Goal: Information Seeking & Learning: Learn about a topic

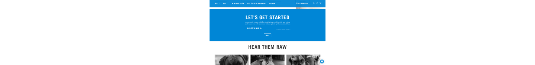
scroll to position [729, 0]
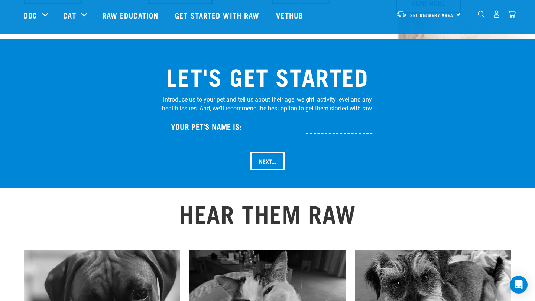
click at [21, 74] on div "LET'S GET STARTED Introduce us to your pet and tell us about their age, weight,…" at bounding box center [267, 113] width 517 height 131
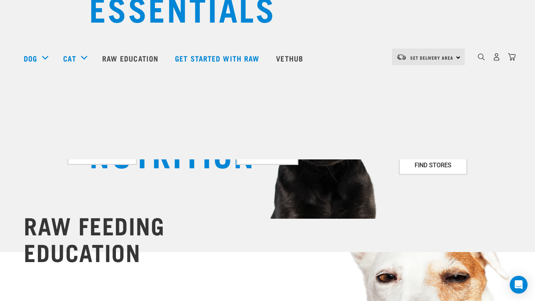
scroll to position [4, 0]
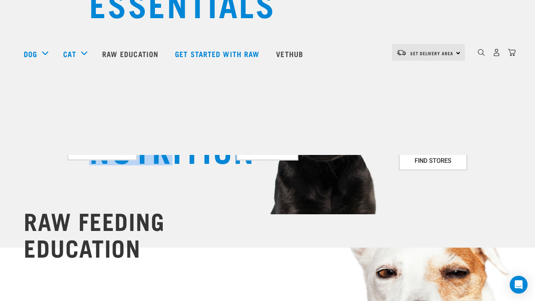
drag, startPoint x: 17, startPoint y: 114, endPoint x: 151, endPoint y: 247, distance: 188.7
click at [151, 193] on div "WILDLY GOOD NUTRITION" at bounding box center [267, 122] width 535 height 252
drag, startPoint x: 339, startPoint y: 277, endPoint x: 1, endPoint y: 99, distance: 381.6
click at [1, 99] on div "WILDLY GOOD NUTRITION" at bounding box center [267, 122] width 535 height 252
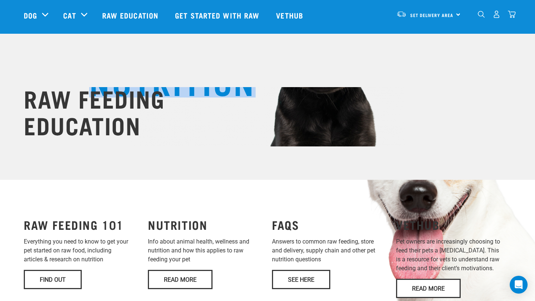
scroll to position [73, 0]
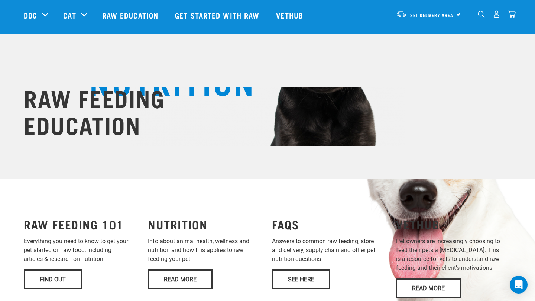
click at [255, 89] on span "NUTRITION" at bounding box center [172, 81] width 166 height 18
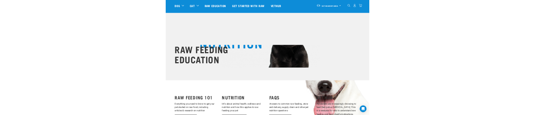
scroll to position [0, 0]
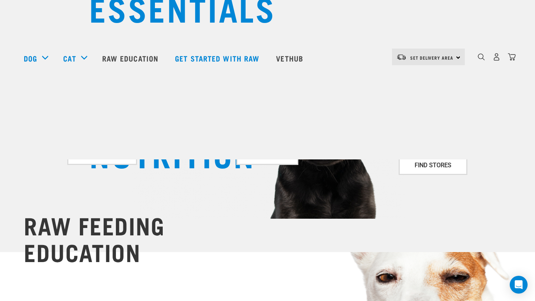
click at [160, 95] on span "WILDLY" at bounding box center [145, 87] width 112 height 18
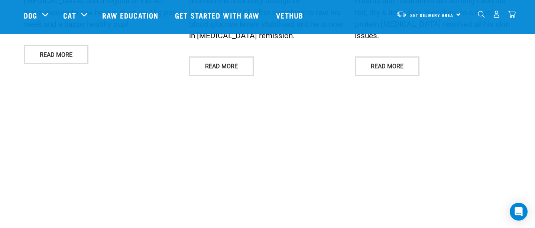
scroll to position [701, 0]
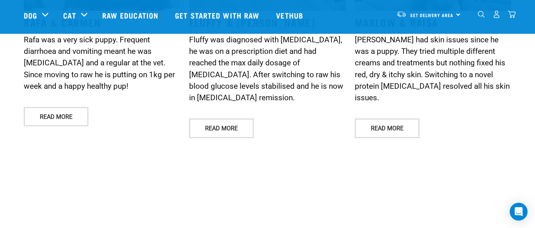
drag, startPoint x: 56, startPoint y: 46, endPoint x: 443, endPoint y: 96, distance: 389.6
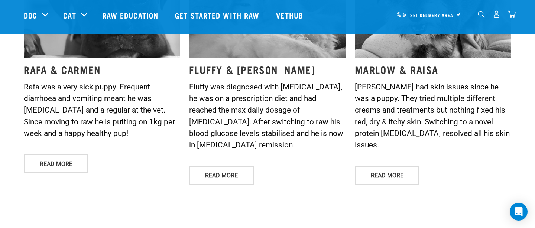
scroll to position [650, 0]
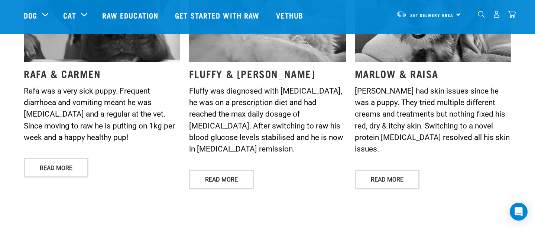
drag, startPoint x: 19, startPoint y: 74, endPoint x: 328, endPoint y: 223, distance: 343.4
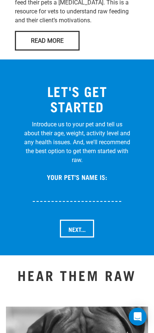
scroll to position [0, 0]
